Goal: Task Accomplishment & Management: Manage account settings

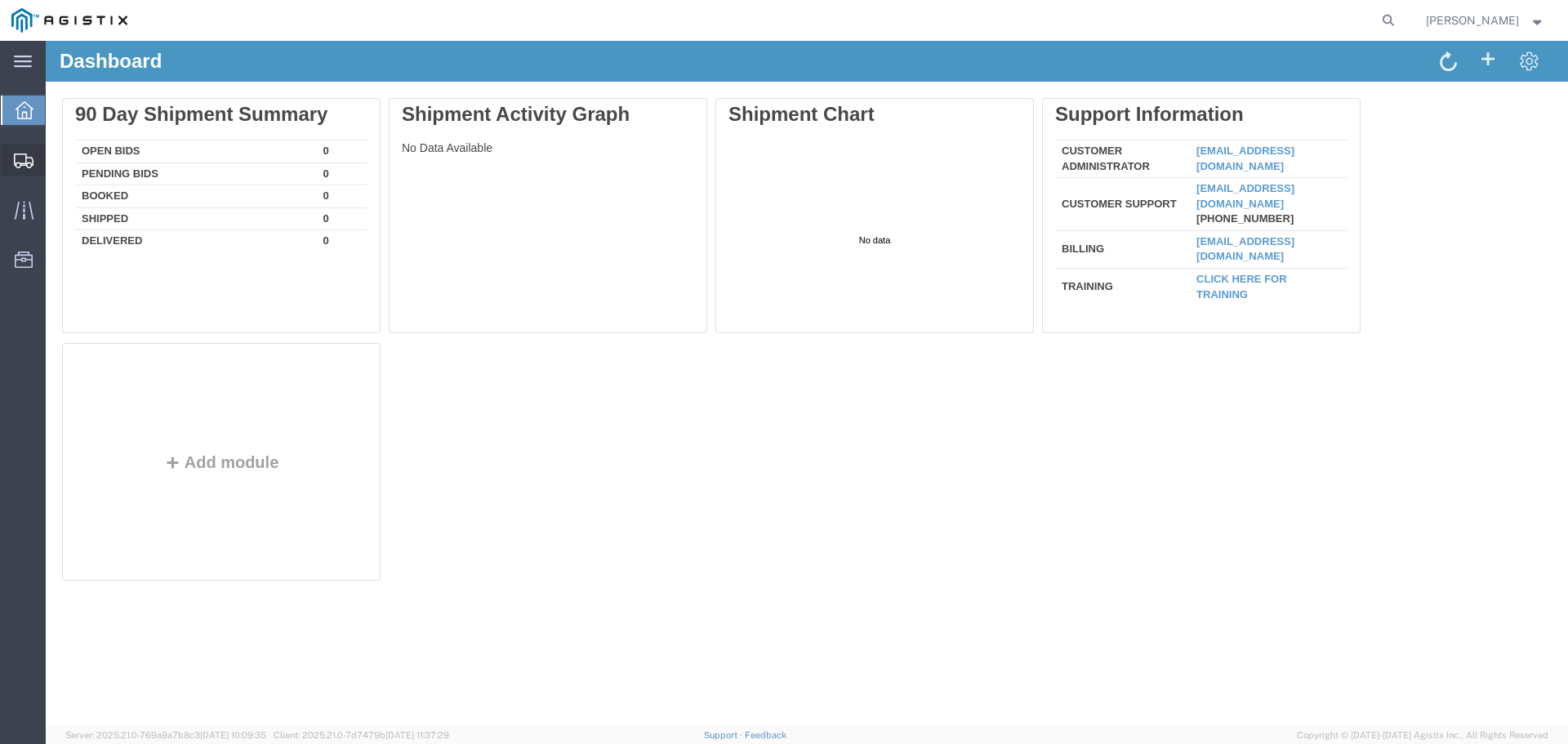
click at [24, 155] on icon at bounding box center [24, 161] width 20 height 15
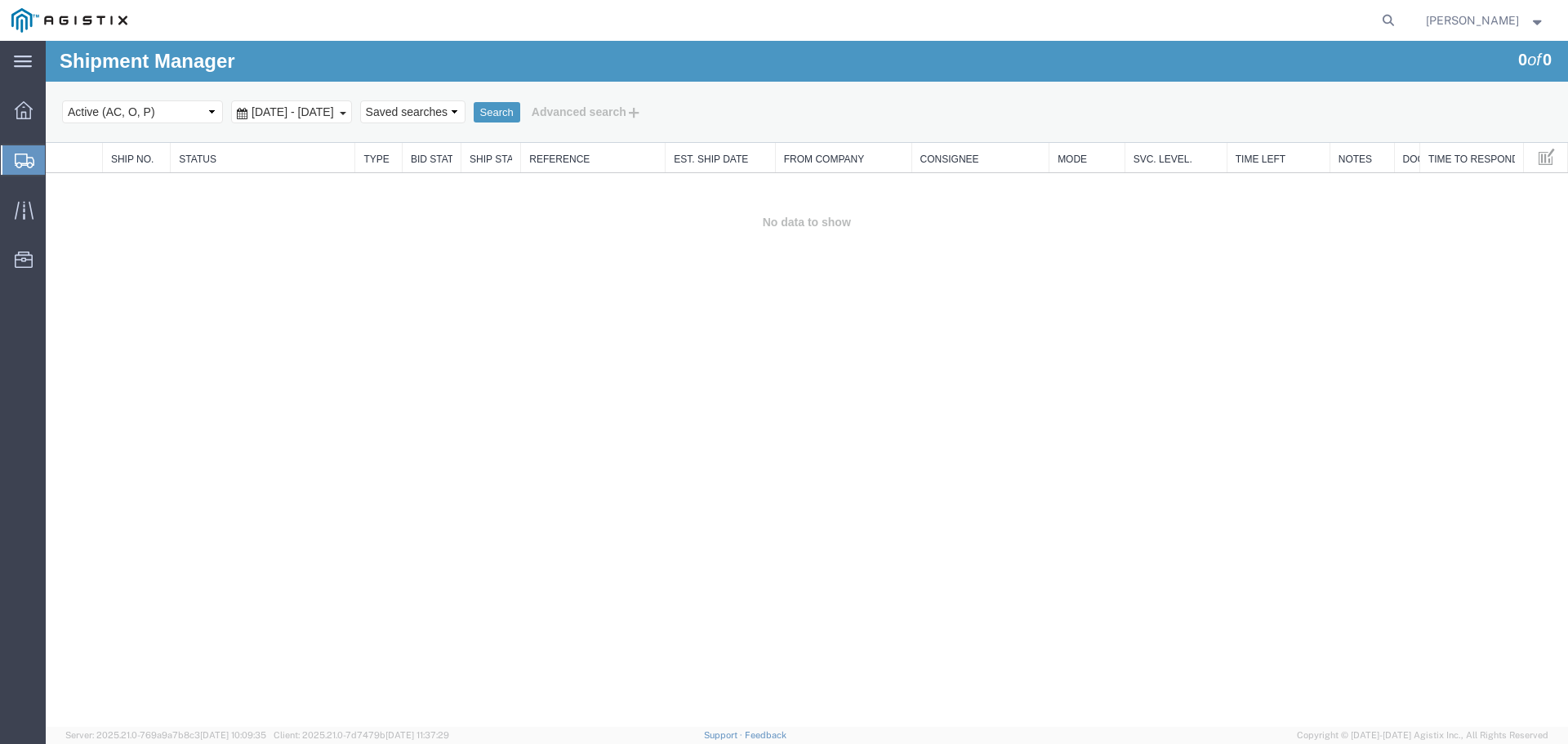
click at [850, 297] on div "Shipment Manager 0 of 0 Search Select status Active (AC, O, P) All Approved Awa…" at bounding box center [806, 384] width 1522 height 686
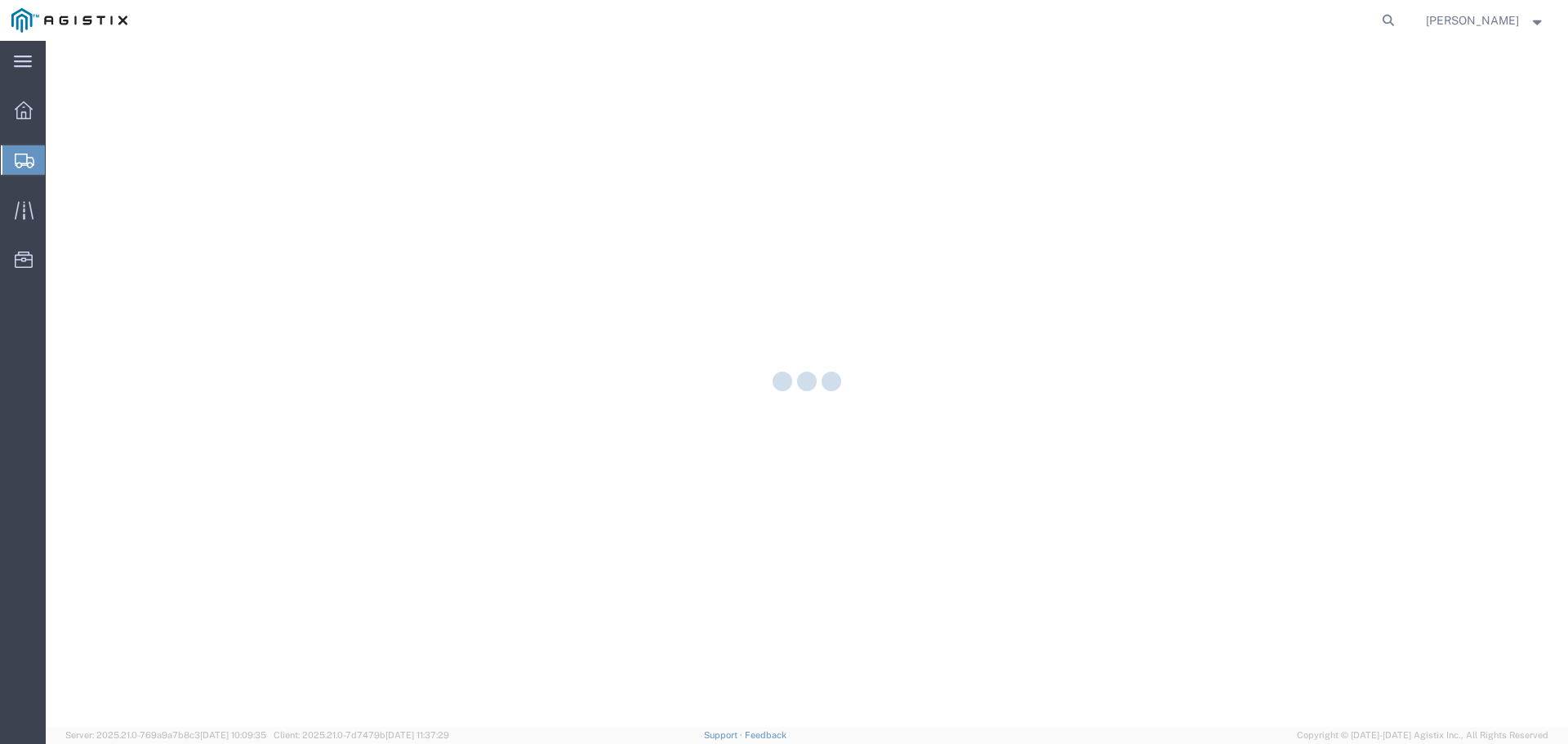
click at [1503, 24] on span "[PERSON_NAME]" at bounding box center [1472, 21] width 93 height 18
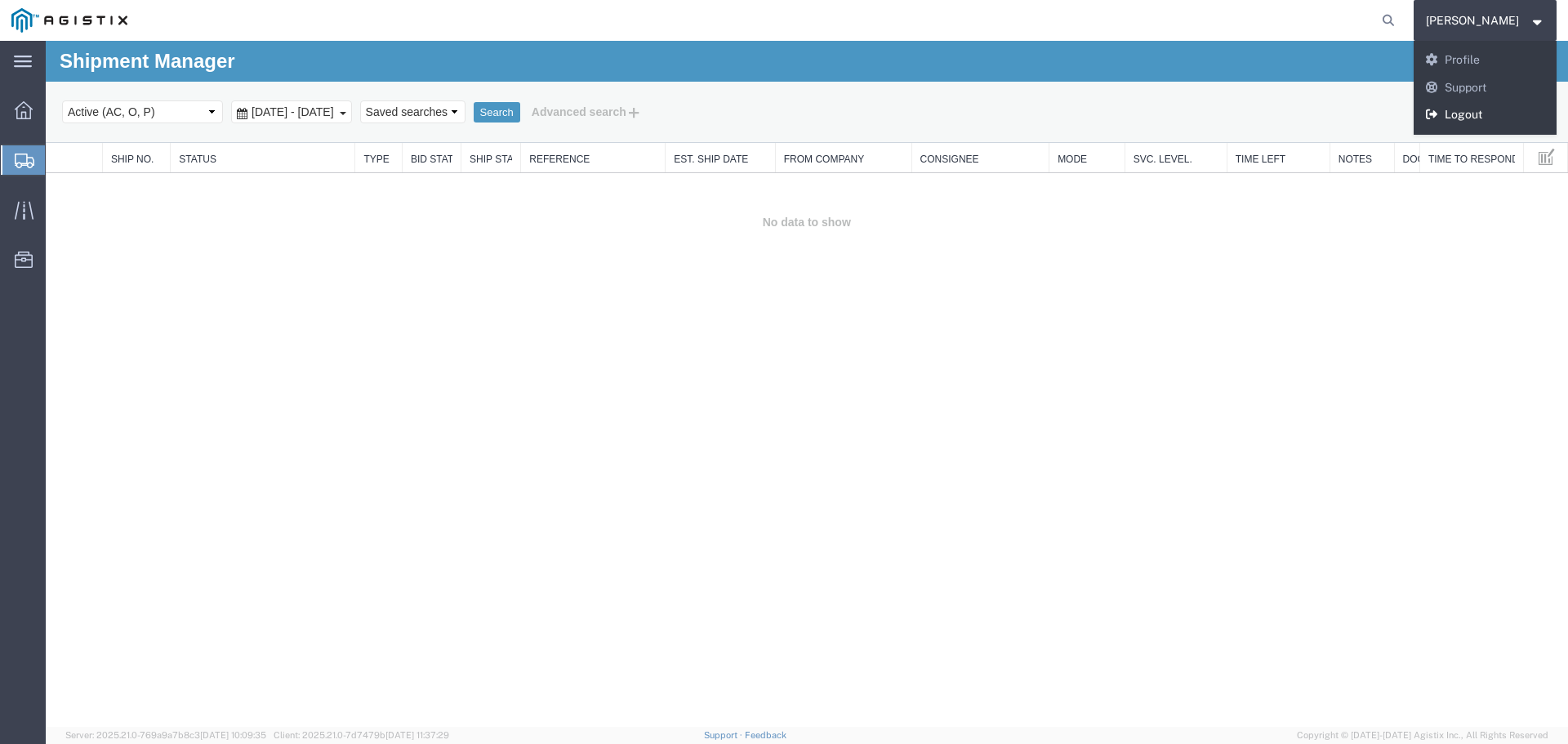
click at [1472, 117] on link "Logout" at bounding box center [1485, 115] width 144 height 27
